Goal: Transaction & Acquisition: Purchase product/service

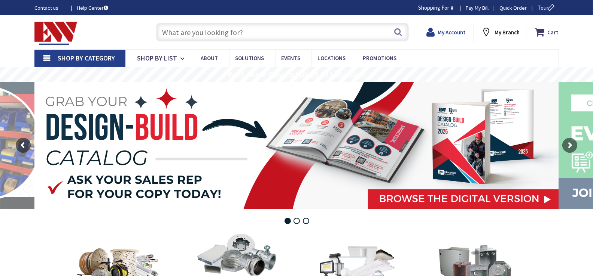
click at [447, 35] on strong "My Account" at bounding box center [451, 32] width 28 height 7
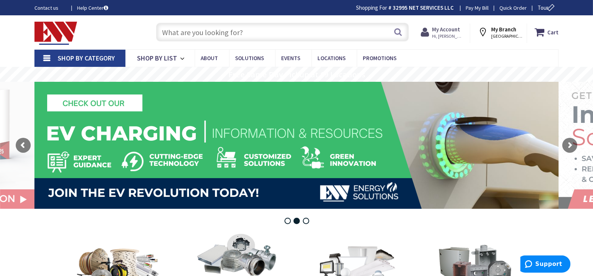
click at [452, 31] on strong "My Account" at bounding box center [446, 29] width 28 height 7
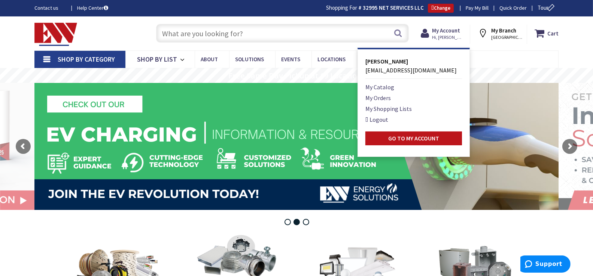
click at [499, 90] on rs-layer at bounding box center [296, 146] width 524 height 127
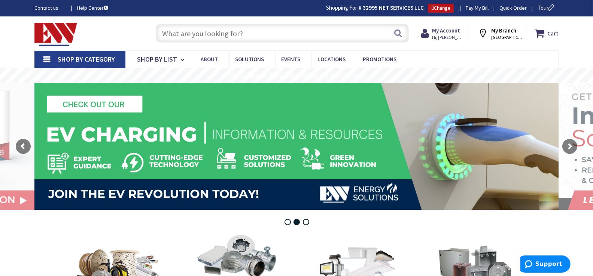
click at [305, 33] on input "text" at bounding box center [282, 33] width 253 height 19
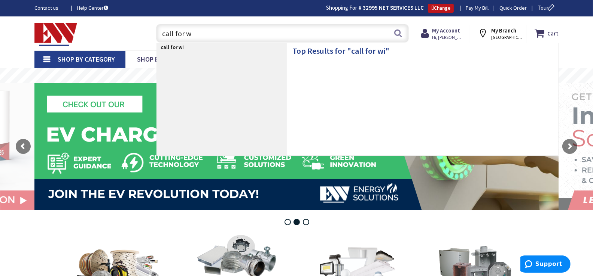
type input "call for"
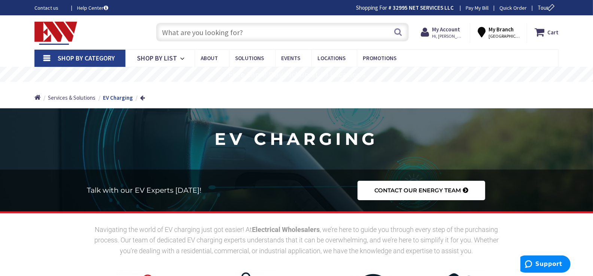
click at [293, 34] on input "text" at bounding box center [282, 32] width 253 height 19
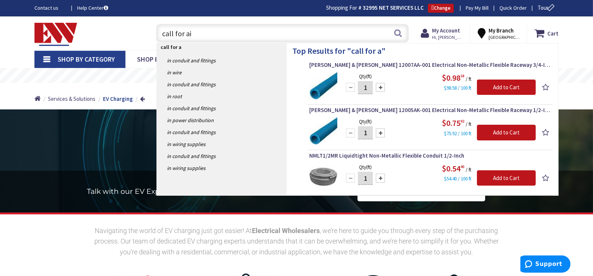
type input "call for aid"
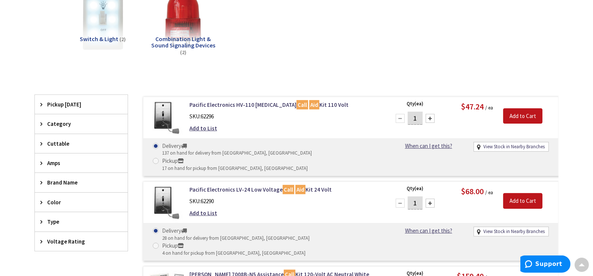
scroll to position [250, 0]
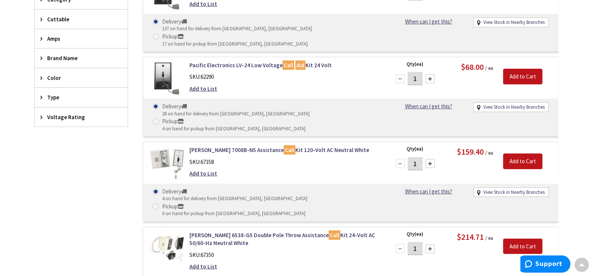
click at [432, 74] on div at bounding box center [429, 78] width 9 height 9
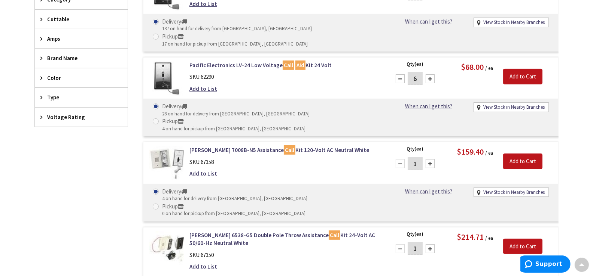
click at [432, 74] on div at bounding box center [429, 78] width 9 height 9
type input "8"
click at [517, 69] on input "Add to Cart" at bounding box center [522, 77] width 39 height 16
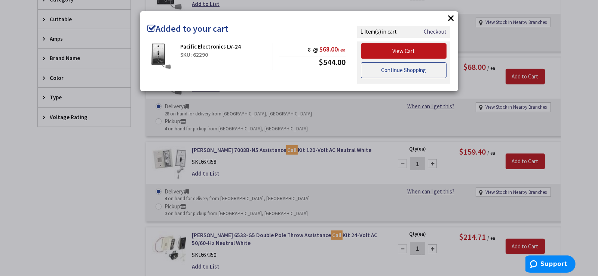
click at [389, 68] on link "Continue Shopping" at bounding box center [404, 70] width 86 height 16
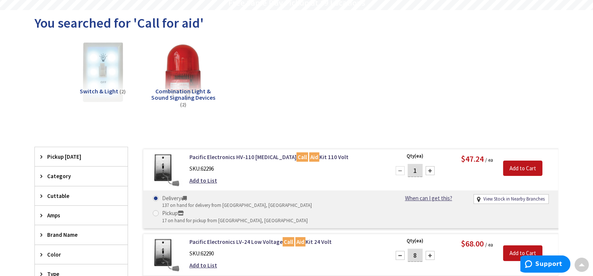
scroll to position [0, 0]
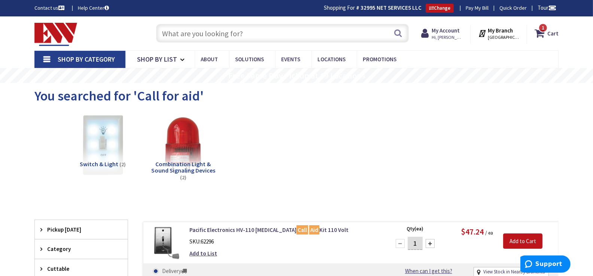
click at [293, 29] on input "text" at bounding box center [282, 33] width 253 height 19
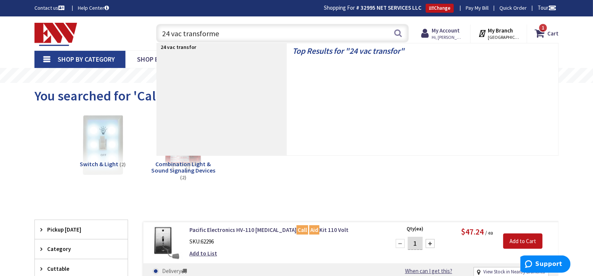
type input "24 vac transformer"
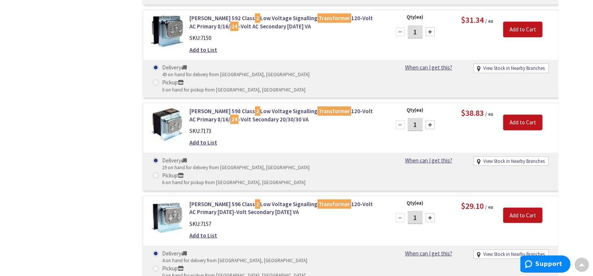
scroll to position [499, 0]
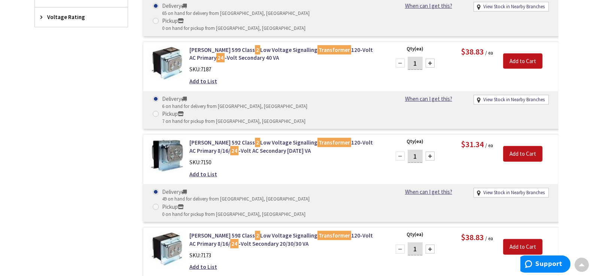
click at [434, 245] on div at bounding box center [429, 249] width 9 height 9
type input "5"
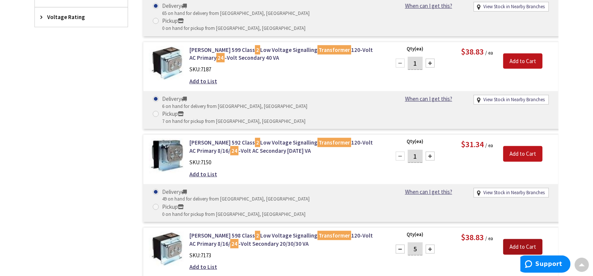
click at [519, 239] on input "Add to Cart" at bounding box center [522, 247] width 39 height 16
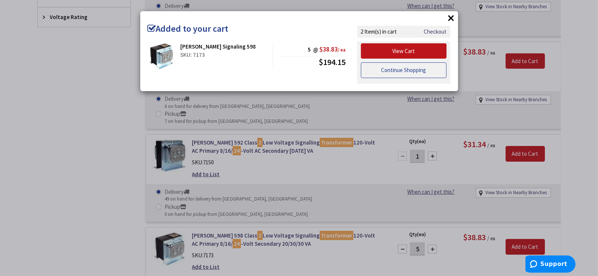
click at [403, 72] on link "Continue Shopping" at bounding box center [404, 70] width 86 height 16
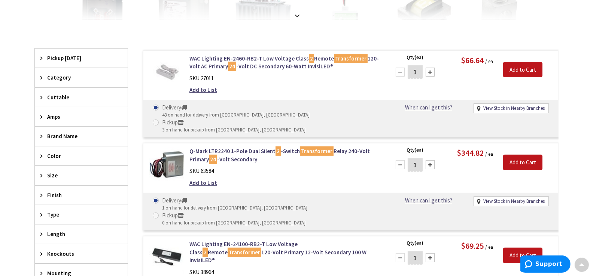
scroll to position [0, 0]
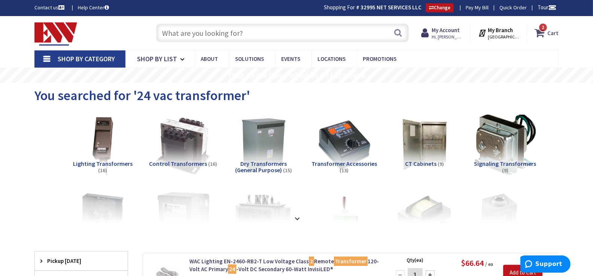
click at [550, 33] on strong "Cart" at bounding box center [552, 32] width 11 height 13
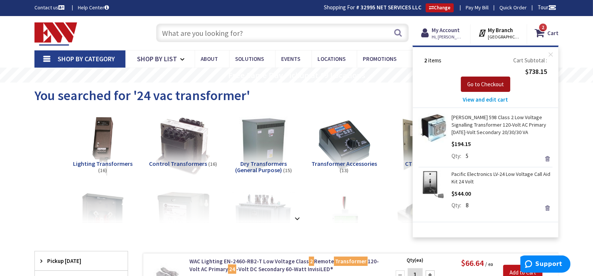
click at [487, 88] on button "Go to Checkout" at bounding box center [485, 85] width 49 height 16
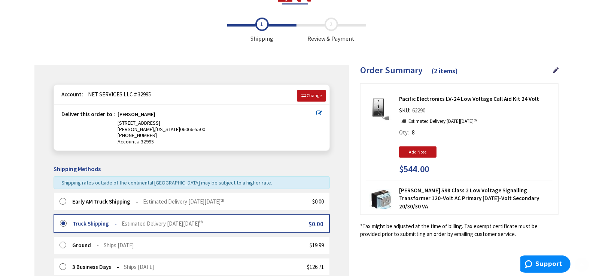
scroll to position [150, 0]
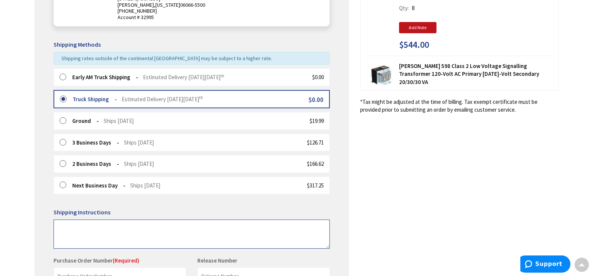
click at [99, 220] on textarea at bounding box center [191, 234] width 276 height 29
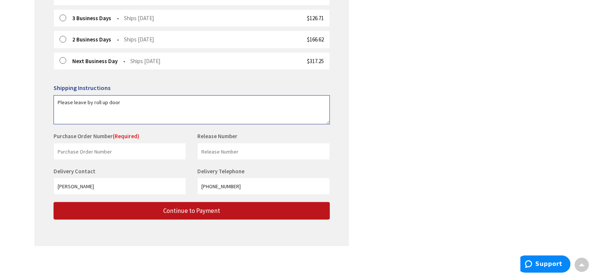
scroll to position [275, 0]
type textarea "Please leave by roll up door"
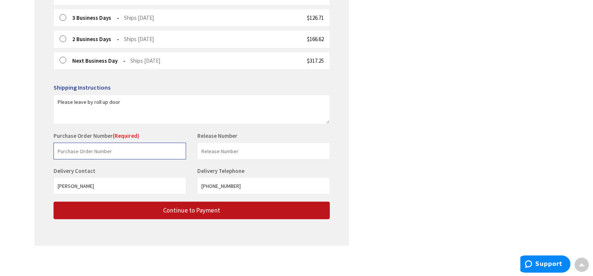
click at [92, 147] on input "text" at bounding box center [119, 151] width 132 height 17
type input "N"
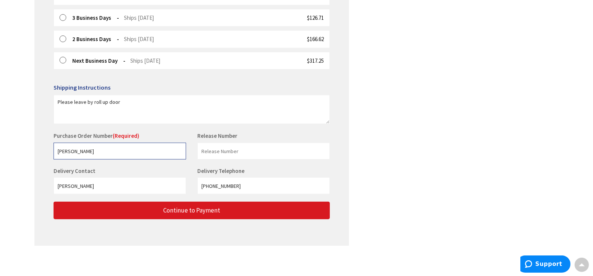
type input "Goodwin"
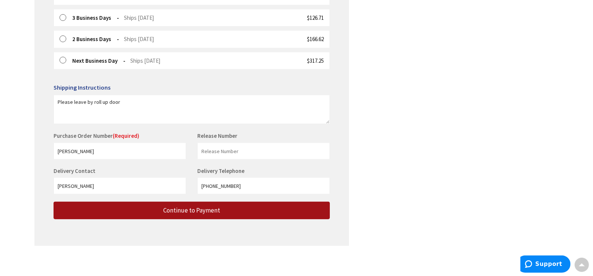
click at [111, 211] on button "Continue to Payment" at bounding box center [191, 211] width 276 height 18
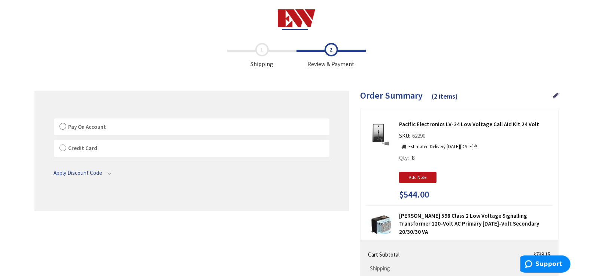
click at [75, 124] on span "Pay On Account" at bounding box center [87, 126] width 38 height 7
click at [54, 120] on input "Pay On Account" at bounding box center [54, 120] width 0 height 0
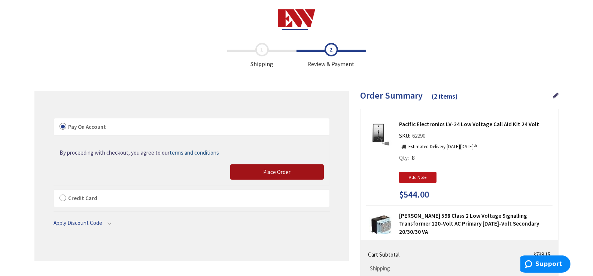
click at [267, 169] on span "Place Order" at bounding box center [276, 172] width 27 height 7
